Goal: Task Accomplishment & Management: Use online tool/utility

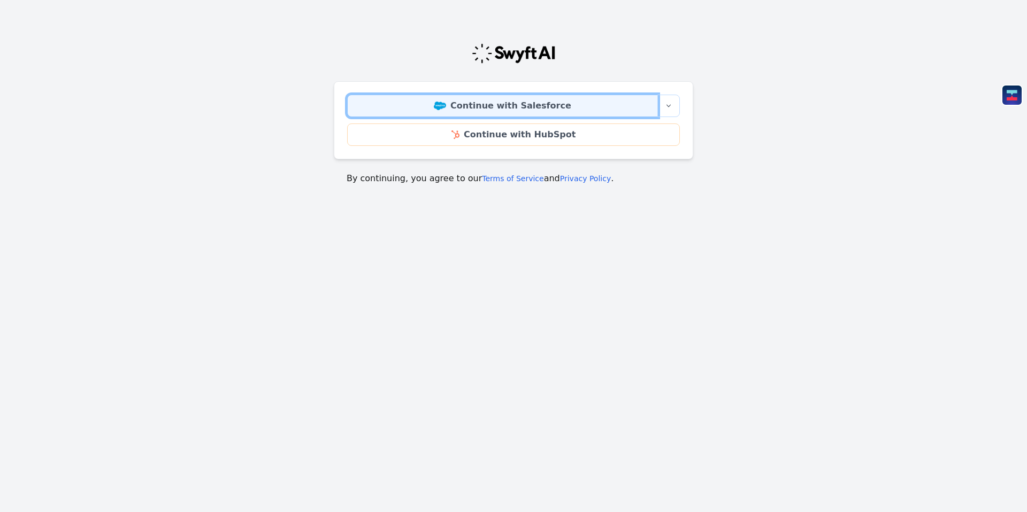
click at [537, 109] on link "Continue with Salesforce" at bounding box center [502, 106] width 311 height 22
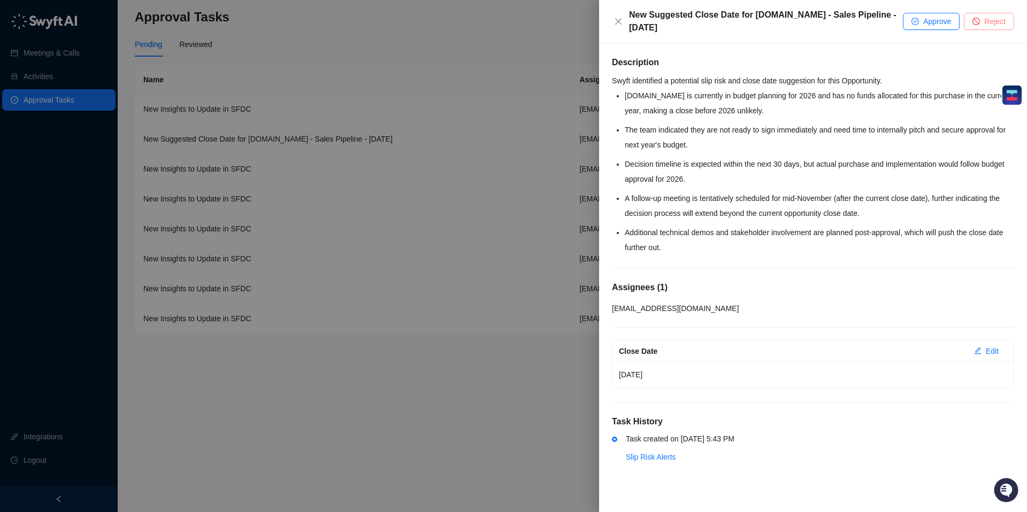
click at [992, 25] on span "Reject" at bounding box center [994, 22] width 21 height 12
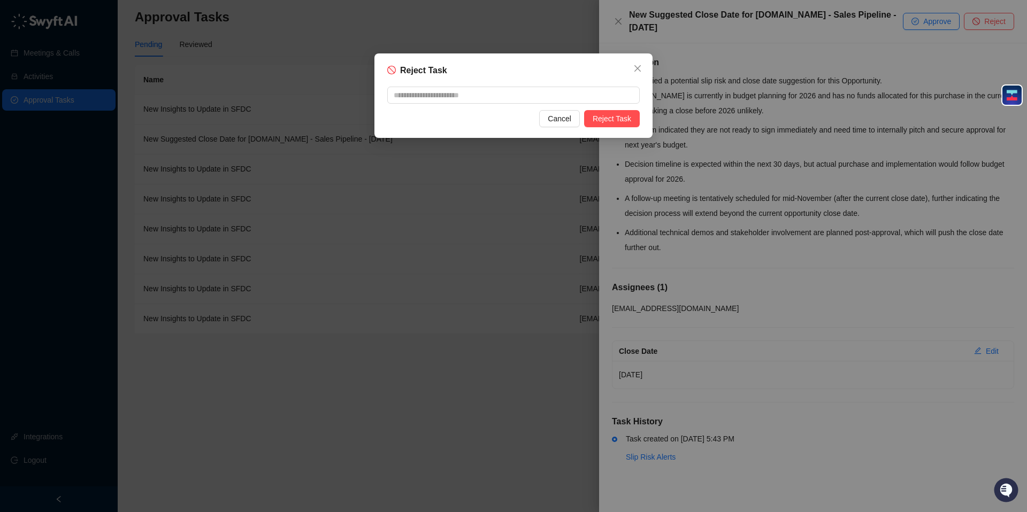
drag, startPoint x: 550, startPoint y: 119, endPoint x: 557, endPoint y: 120, distance: 7.1
click at [550, 119] on span "Cancel" at bounding box center [560, 119] width 24 height 12
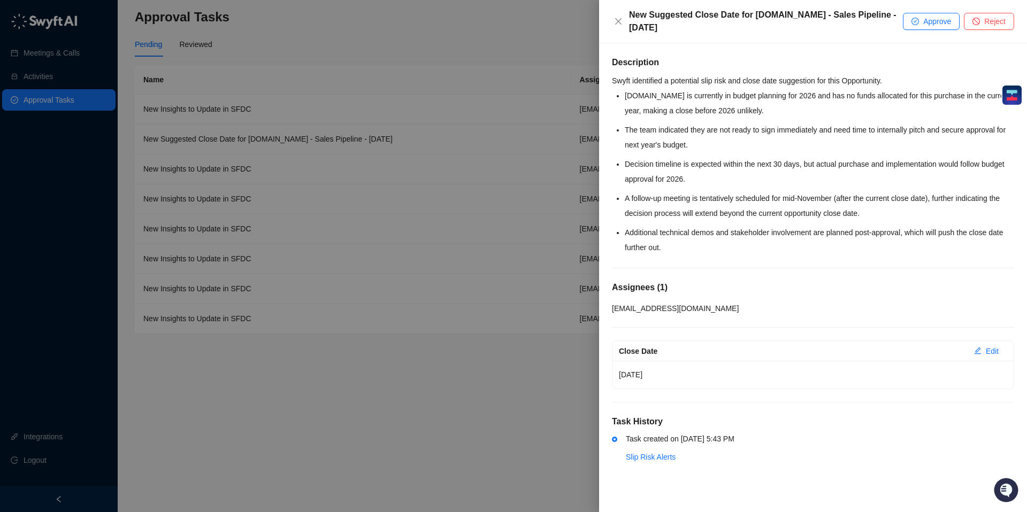
click at [366, 267] on div at bounding box center [513, 256] width 1027 height 512
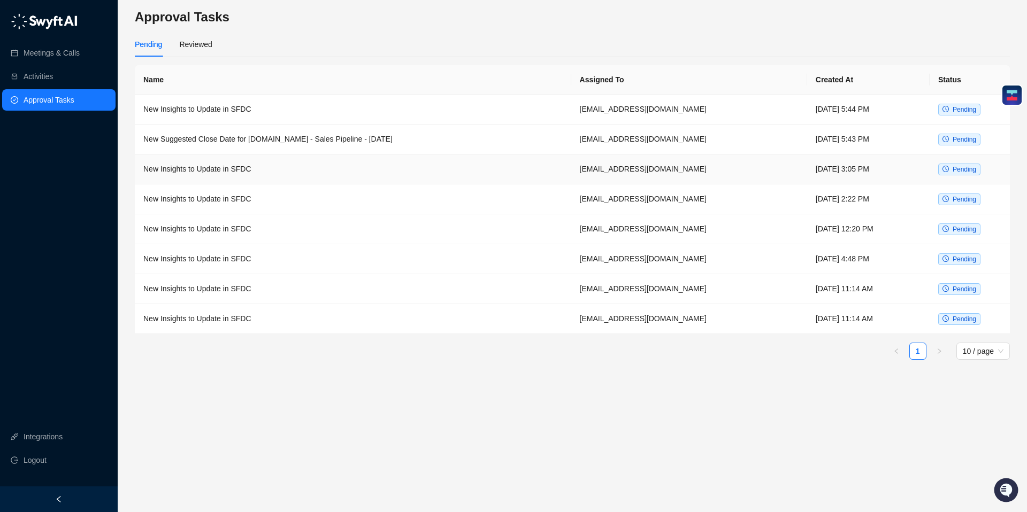
click at [365, 177] on td "New Insights to Update in SFDC" at bounding box center [353, 170] width 436 height 30
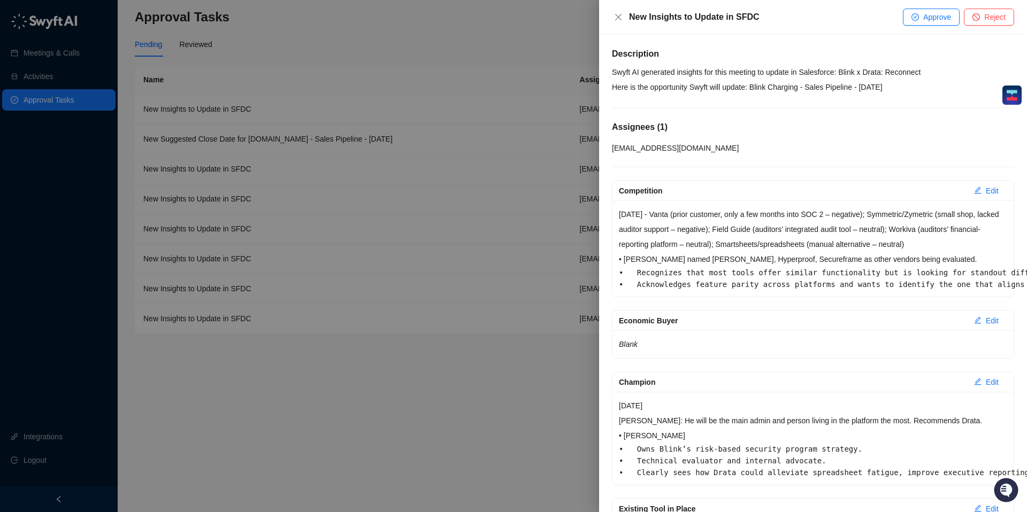
click at [280, 175] on div at bounding box center [513, 256] width 1027 height 512
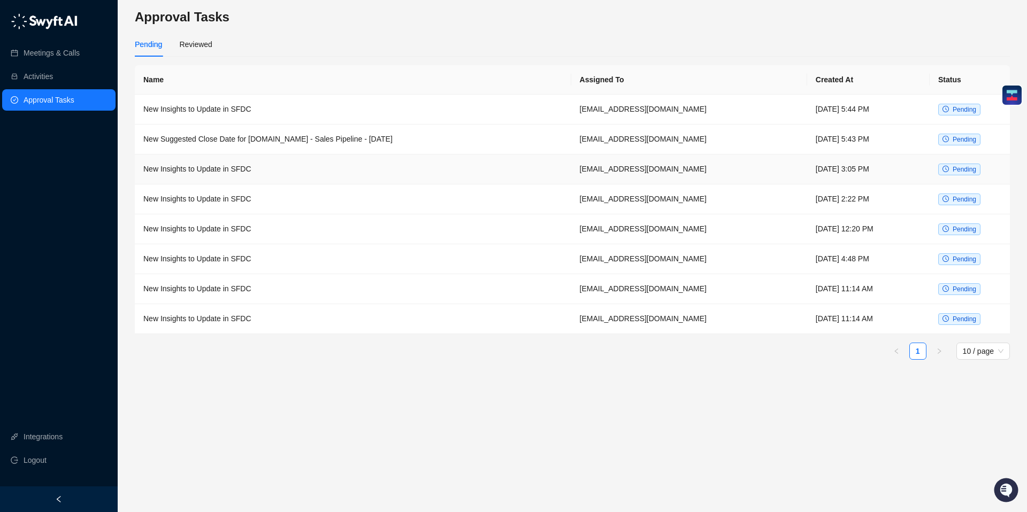
click at [250, 170] on td "New Insights to Update in SFDC" at bounding box center [353, 170] width 436 height 30
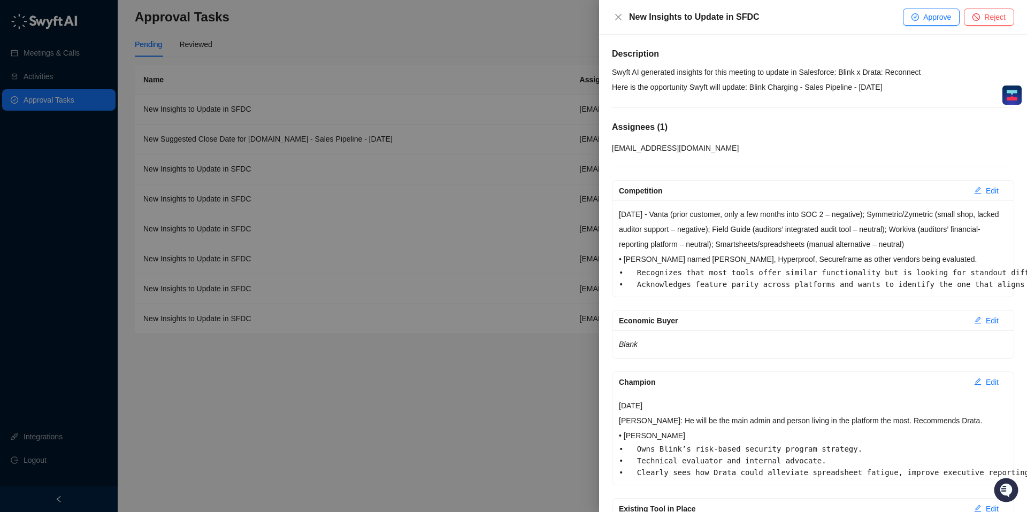
click at [274, 116] on div at bounding box center [513, 256] width 1027 height 512
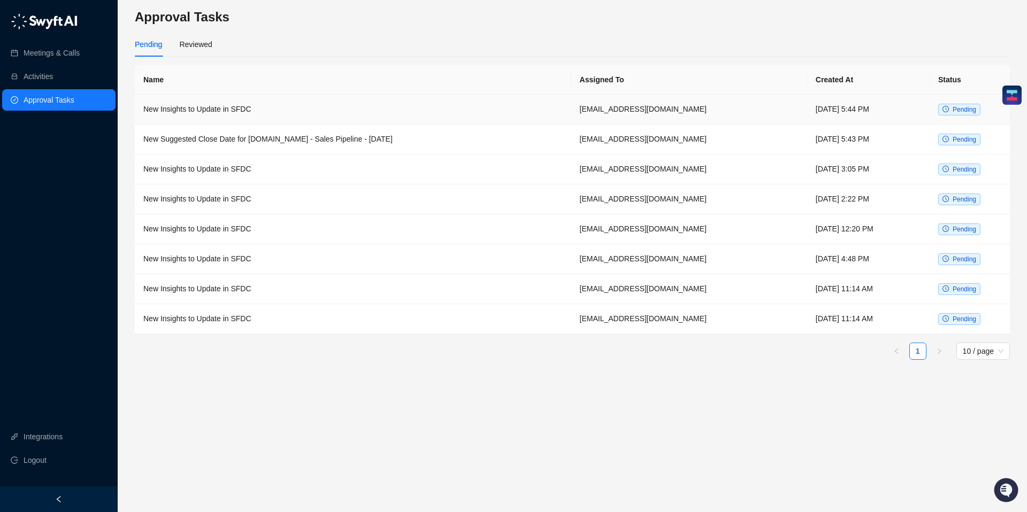
click at [270, 114] on td "New Insights to Update in SFDC" at bounding box center [353, 110] width 436 height 30
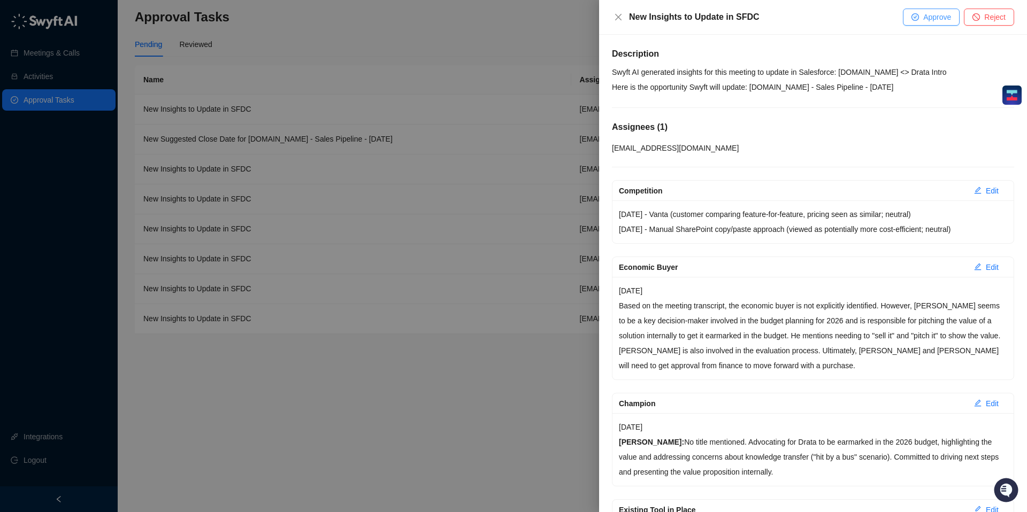
click at [926, 18] on span "Approve" at bounding box center [937, 17] width 28 height 12
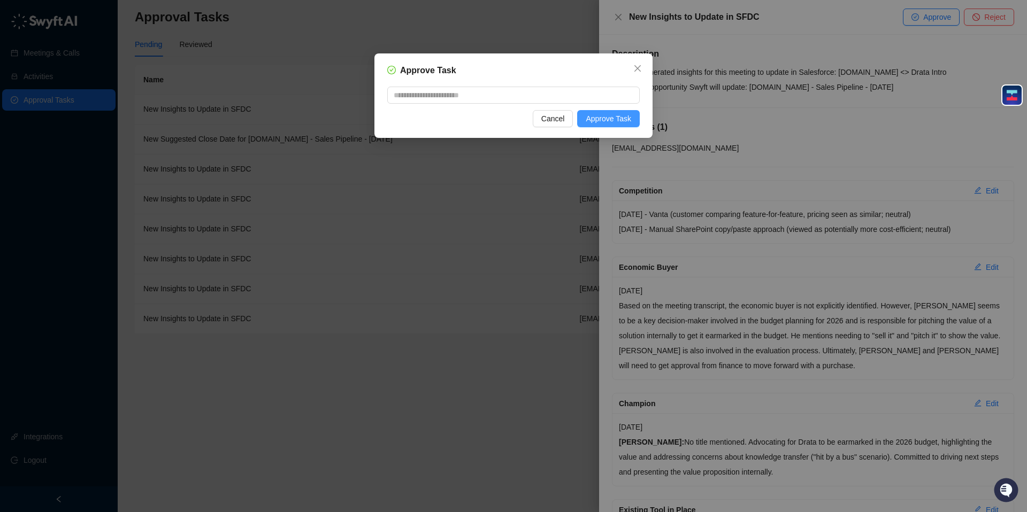
click at [606, 118] on span "Approve Task" at bounding box center [608, 119] width 45 height 12
